Goal: Transaction & Acquisition: Purchase product/service

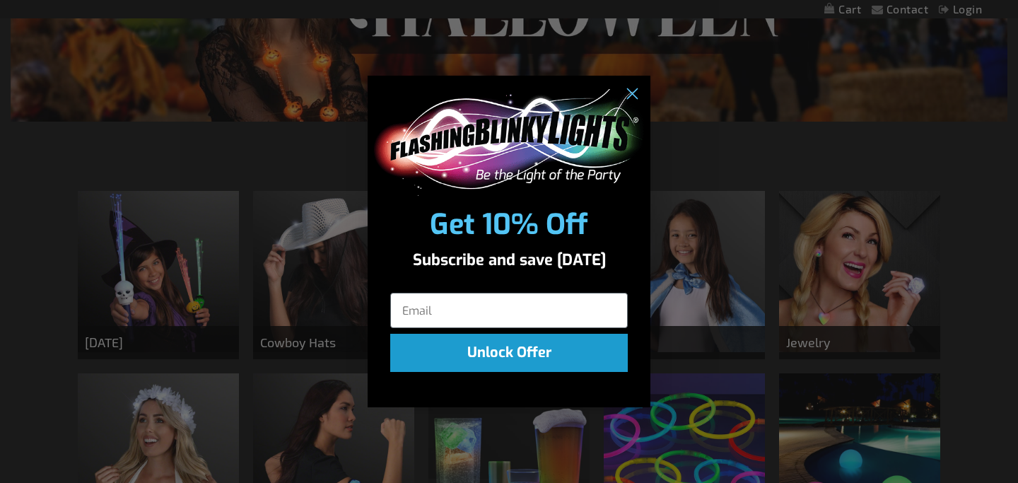
scroll to position [324, 0]
click at [633, 88] on circle "Close dialog" at bounding box center [631, 94] width 23 height 23
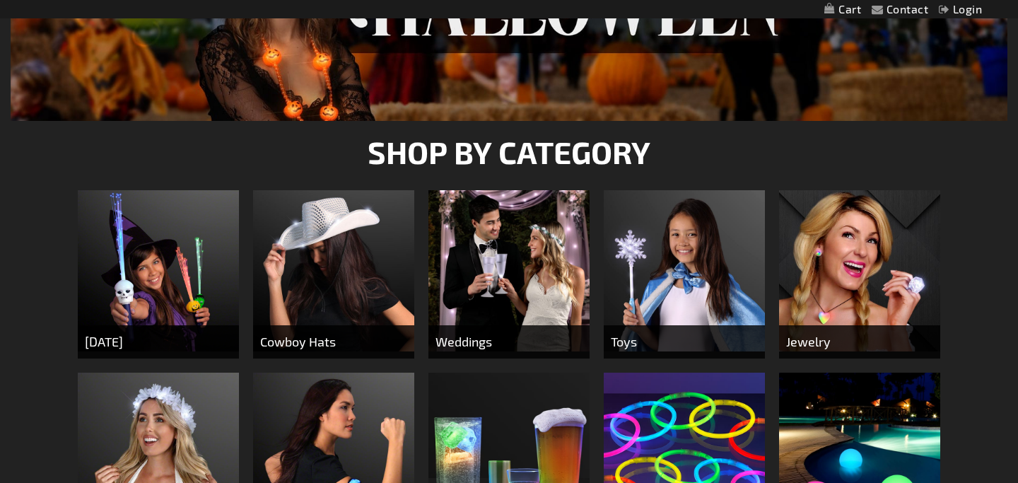
click at [528, 292] on img at bounding box center [508, 270] width 161 height 161
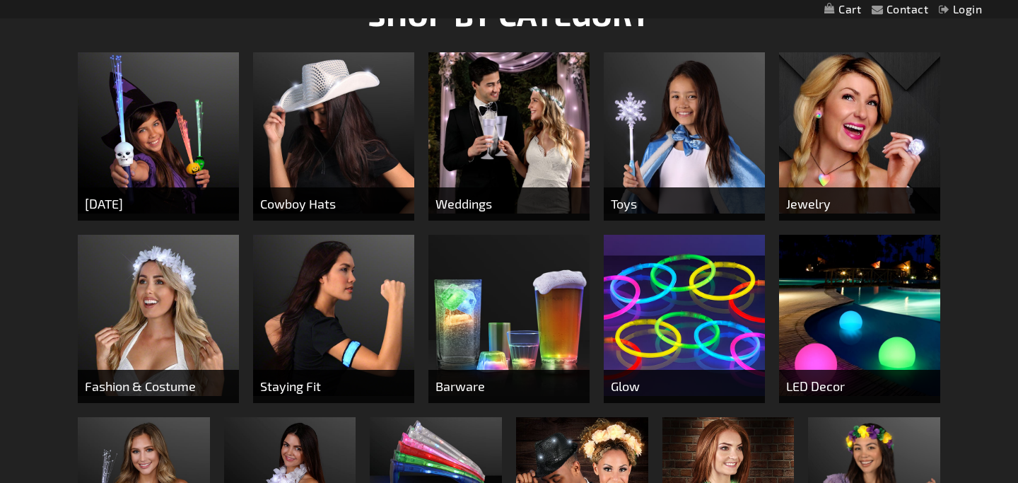
scroll to position [463, 0]
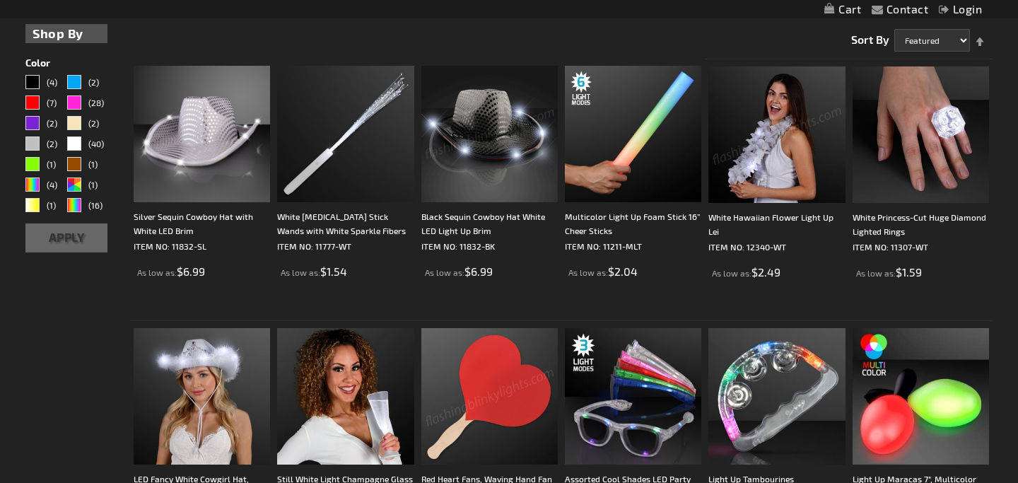
scroll to position [500, 0]
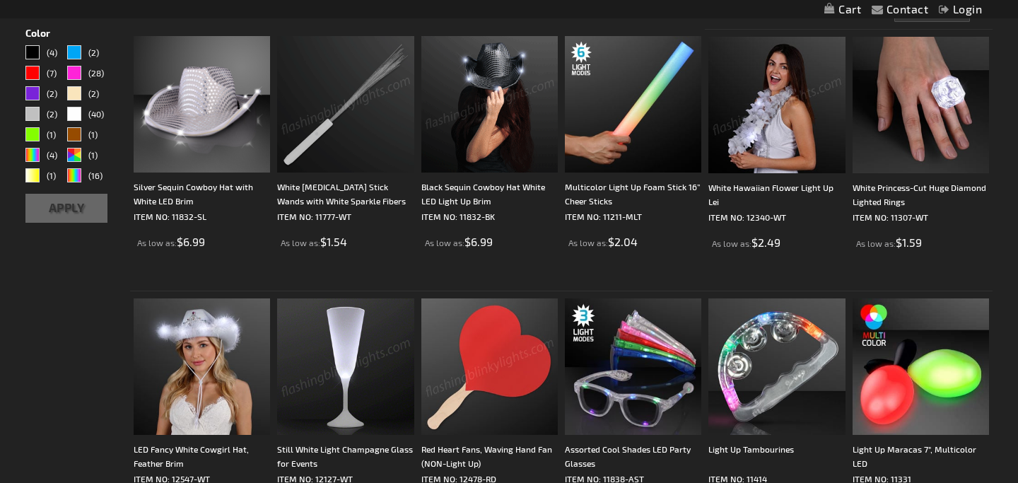
click at [344, 130] on img at bounding box center [345, 104] width 136 height 136
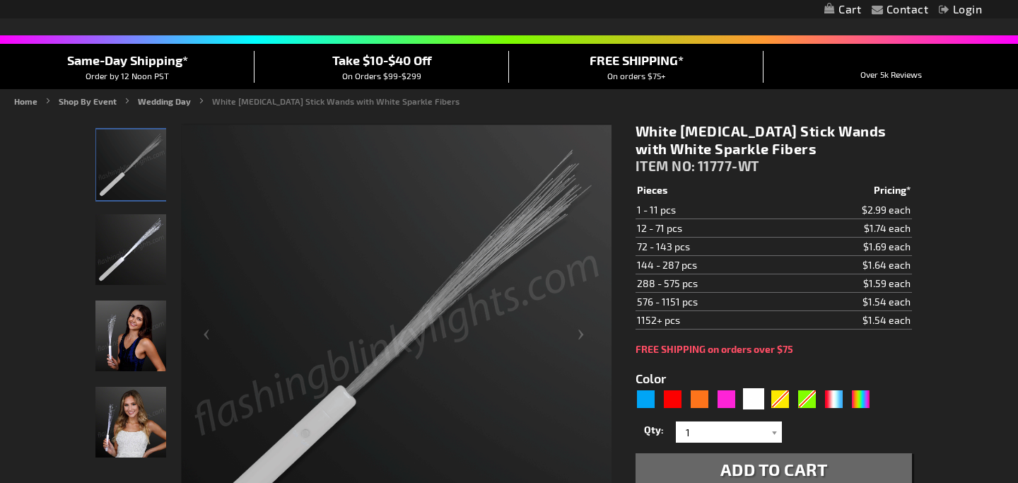
scroll to position [104, 0]
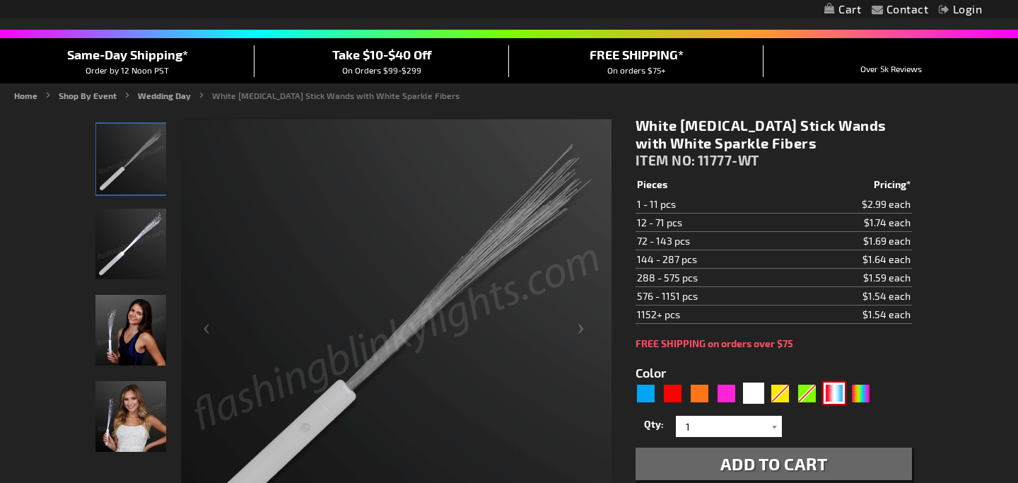
click at [831, 386] on div "RWB" at bounding box center [833, 392] width 21 height 21
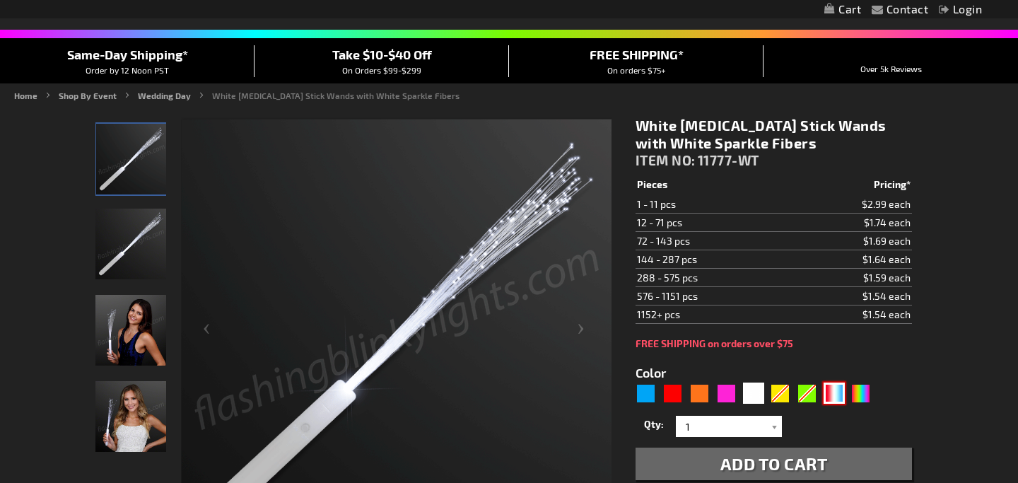
type input "5643"
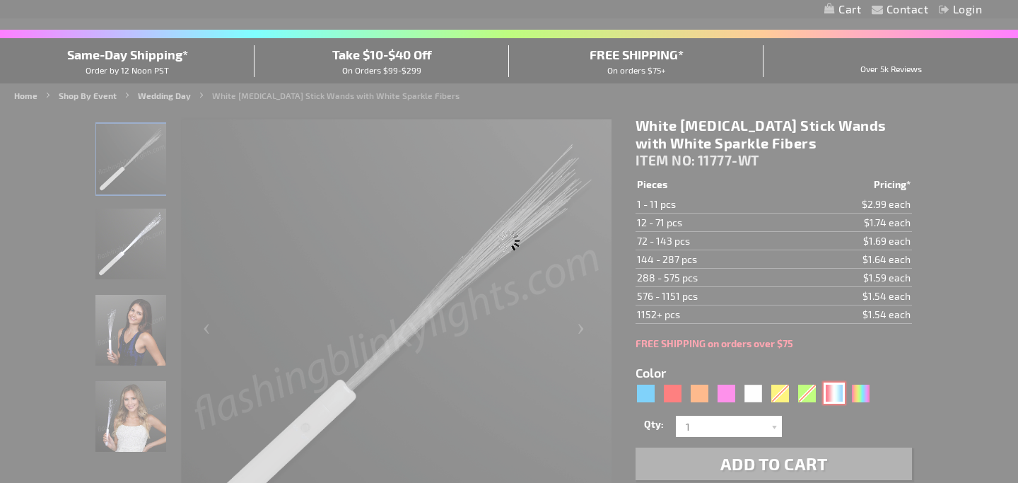
type input "11777-RWB"
type input "Customize - Red White &amp; Blue LED Sparkler Wand - ITEM NO: 11777-RWB"
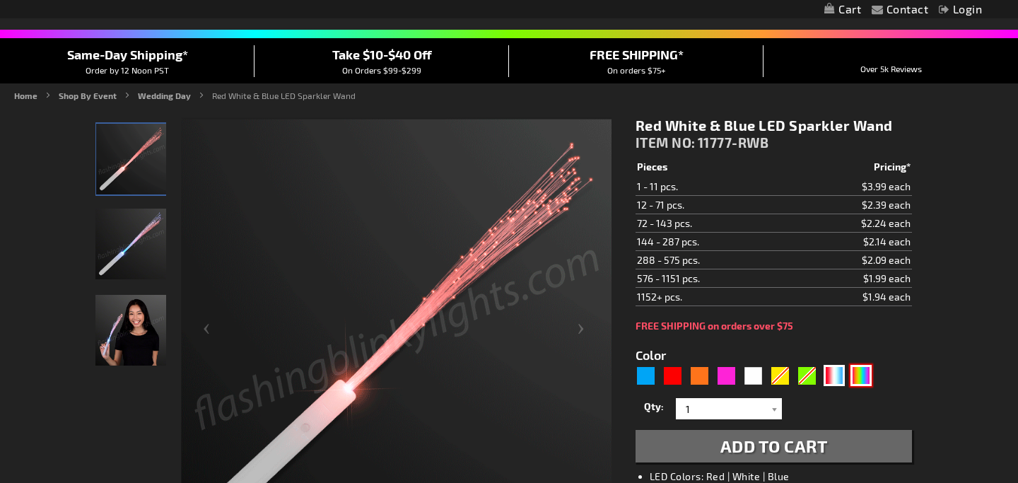
click at [866, 378] on div "Multicolor" at bounding box center [860, 375] width 21 height 21
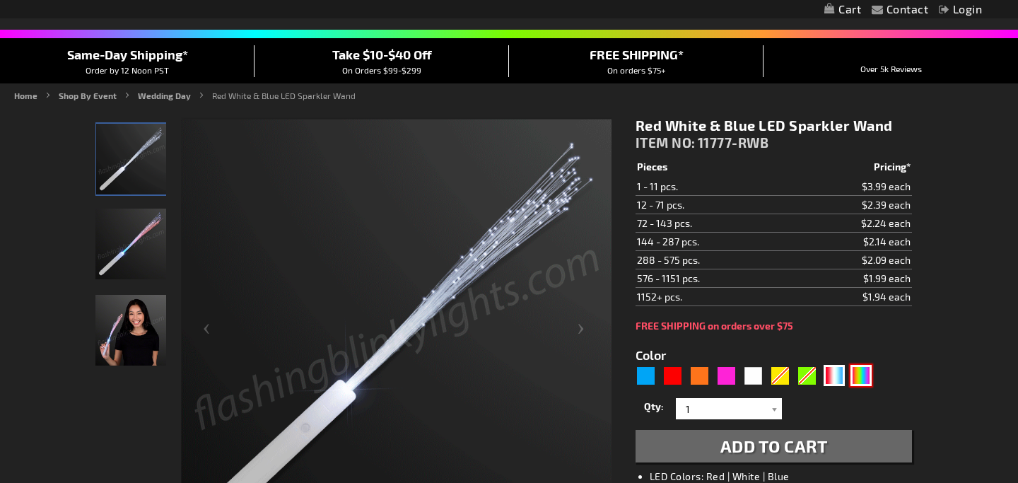
type input "5659"
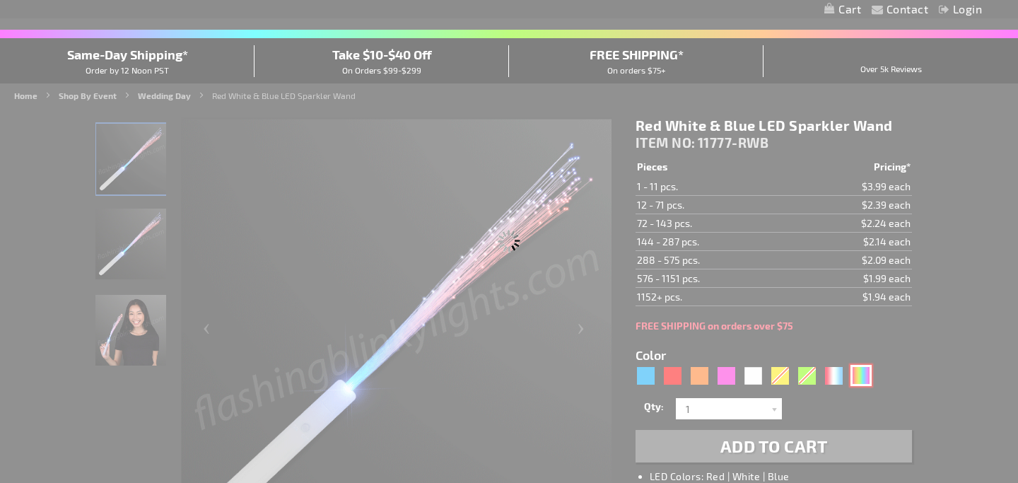
type input "11777-MLT"
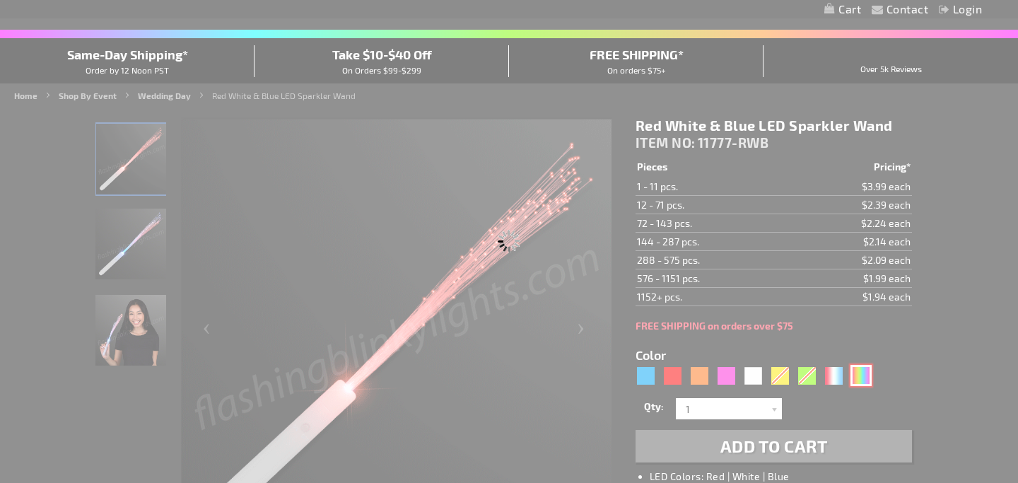
type input "Customize - Multicolor Fiber Optic Light Wand with Black Handle - ITEM NO: 1177…"
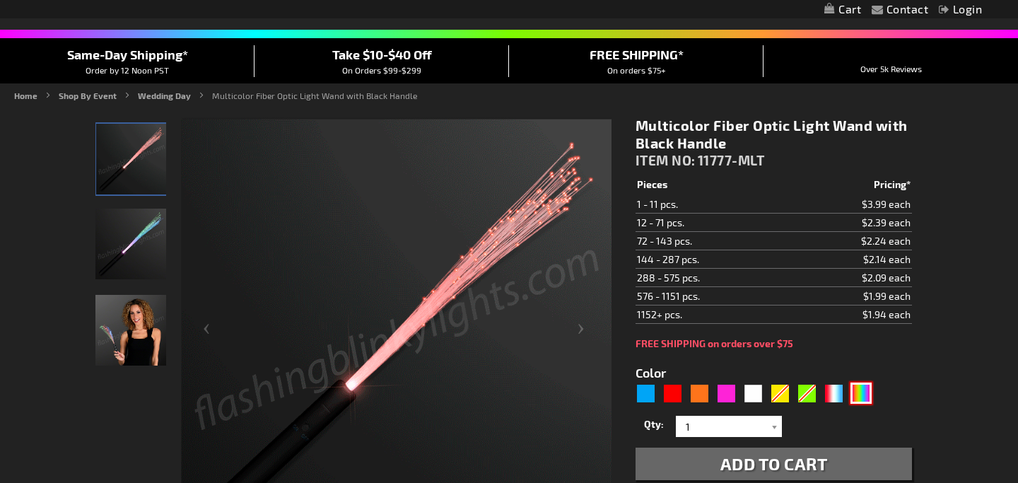
click at [145, 254] on img at bounding box center [130, 244] width 71 height 71
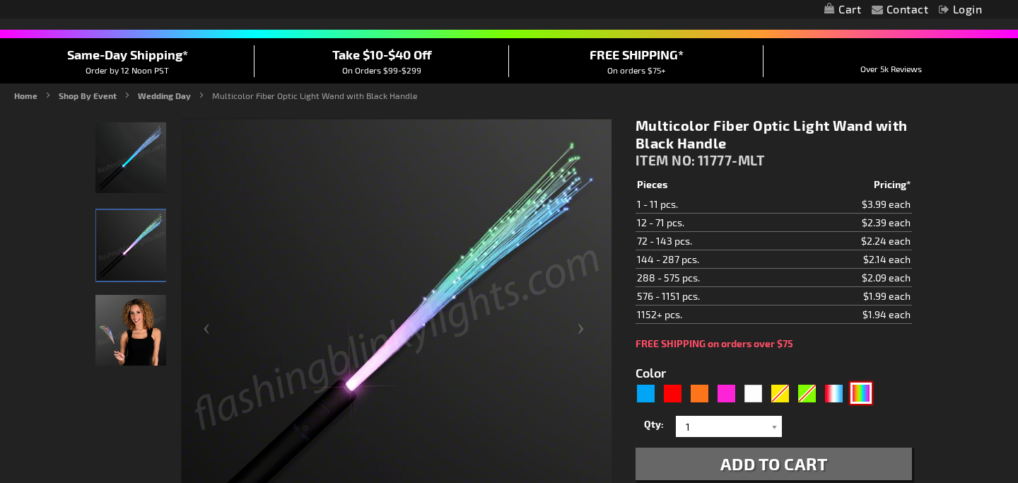
click at [137, 329] on img at bounding box center [130, 330] width 71 height 71
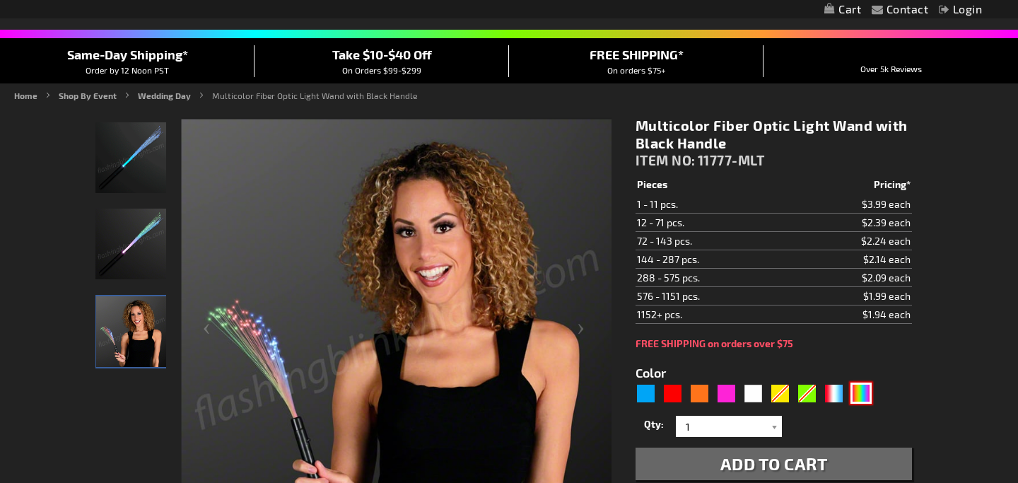
click at [140, 245] on img at bounding box center [130, 244] width 71 height 71
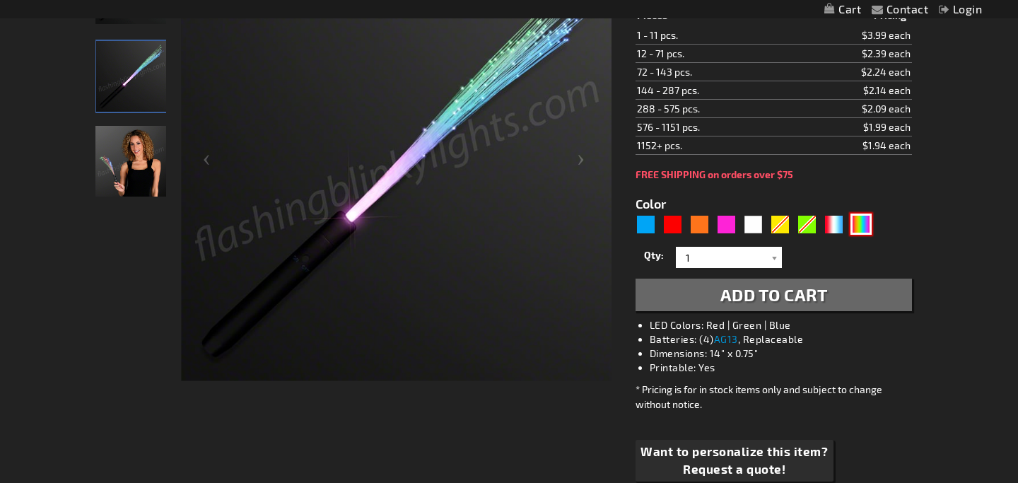
scroll to position [313, 0]
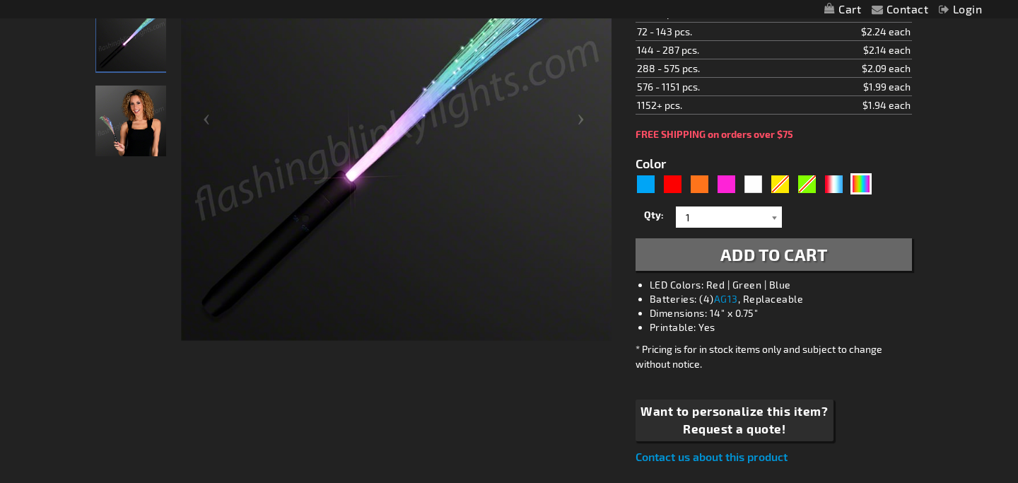
click at [773, 218] on div at bounding box center [775, 216] width 14 height 21
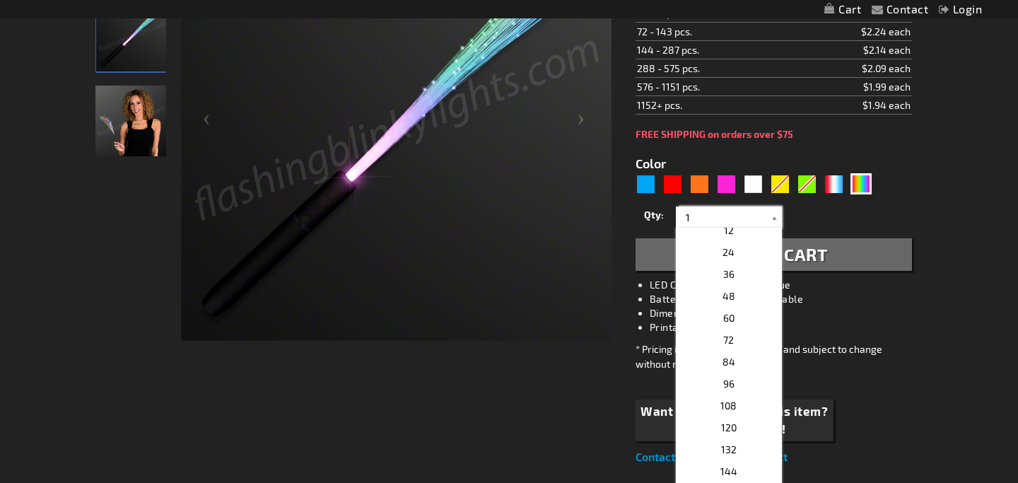
scroll to position [250, 0]
click at [754, 336] on p "72" at bounding box center [729, 339] width 106 height 22
type input "72"
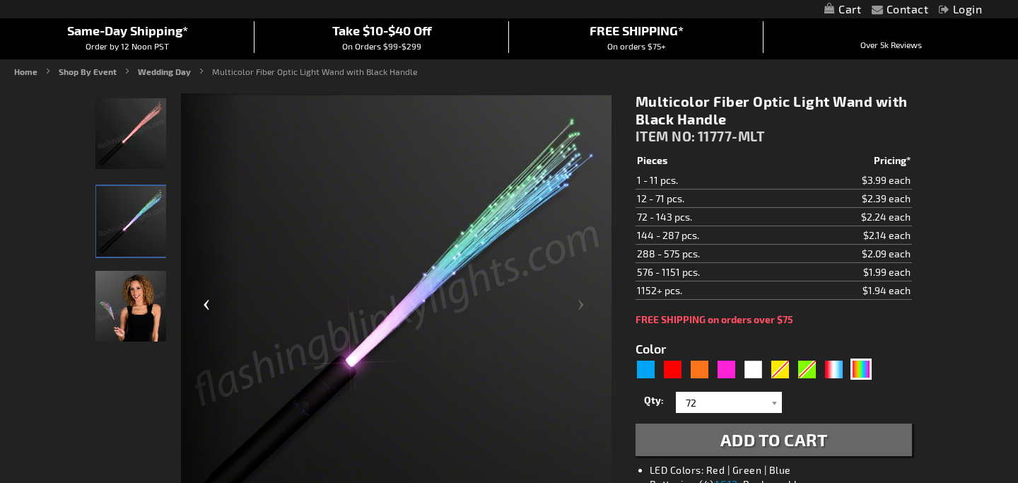
scroll to position [51, 0]
